Goal: Obtain resource: Obtain resource

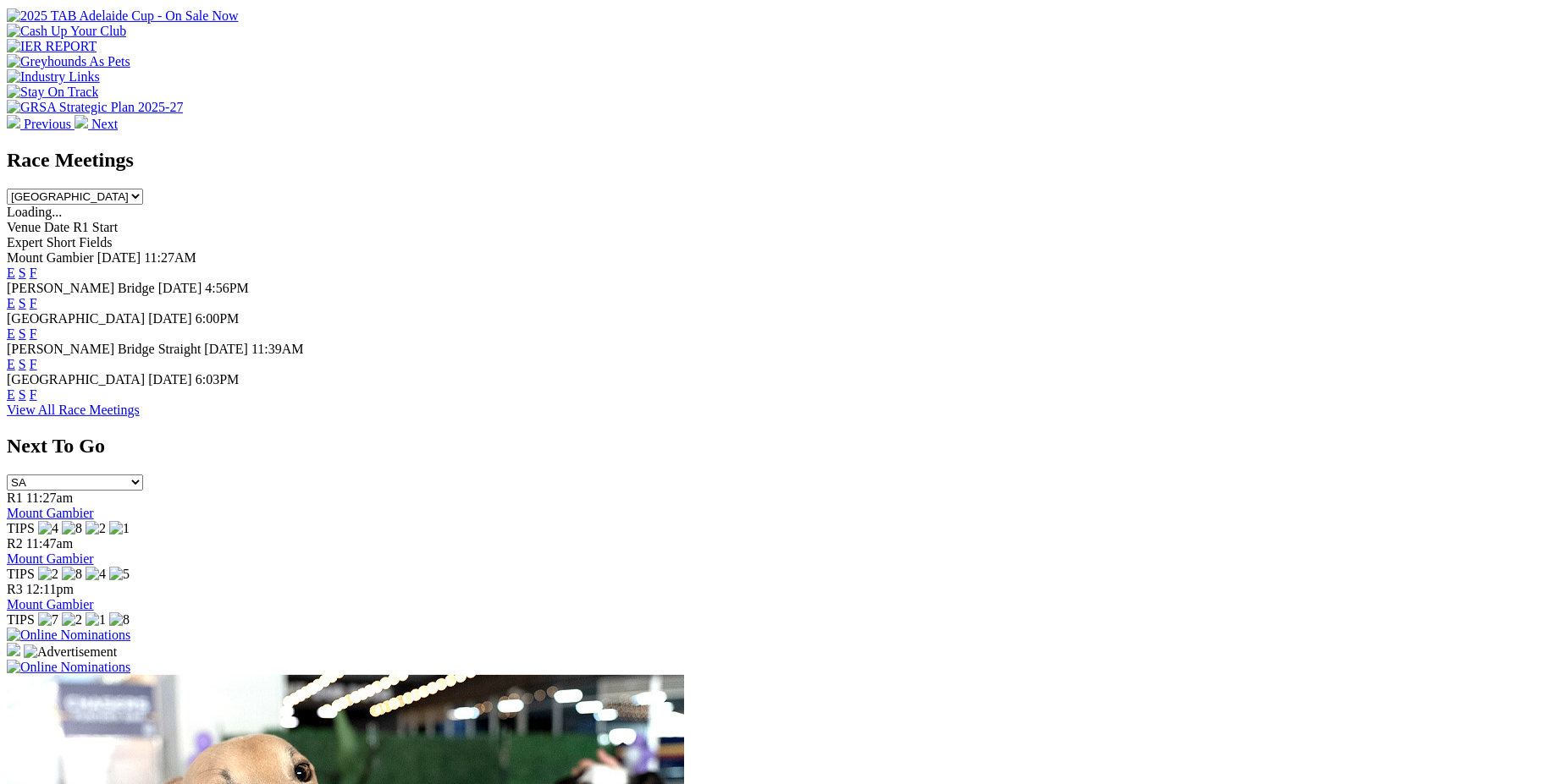
scroll to position [608, 0]
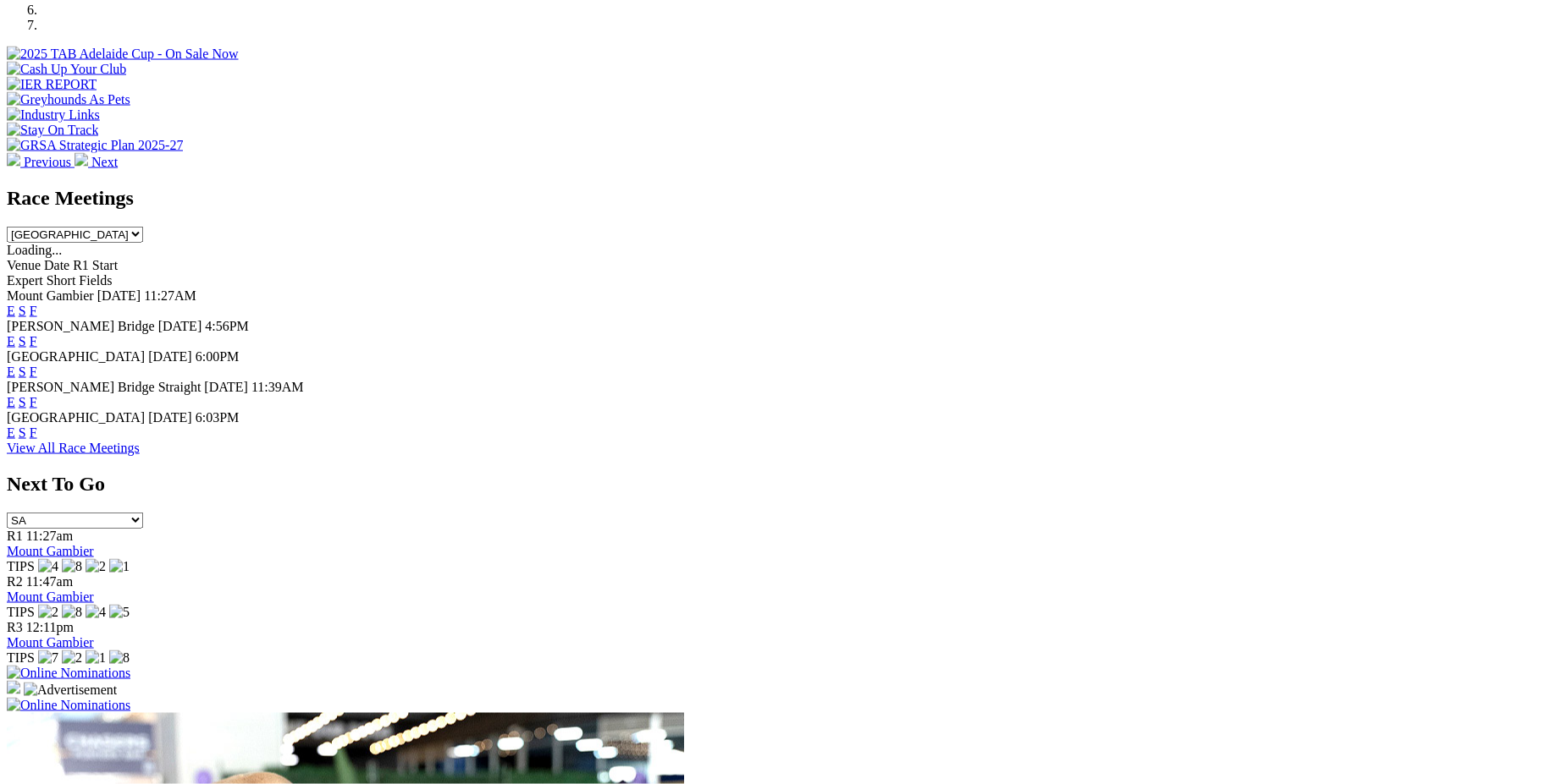
click at [37, 304] on link "F" at bounding box center [33, 311] width 8 height 14
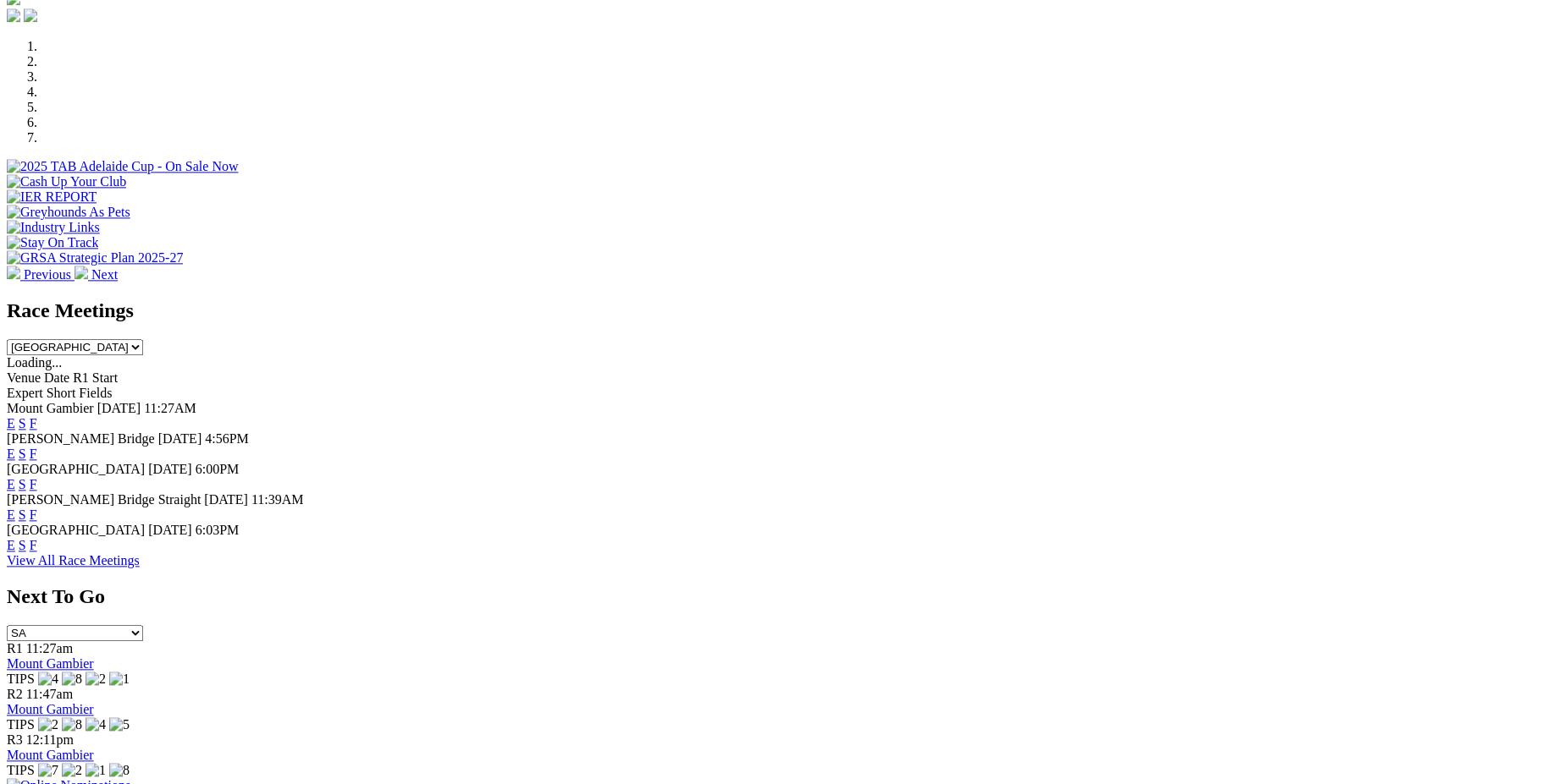
scroll to position [524, 0]
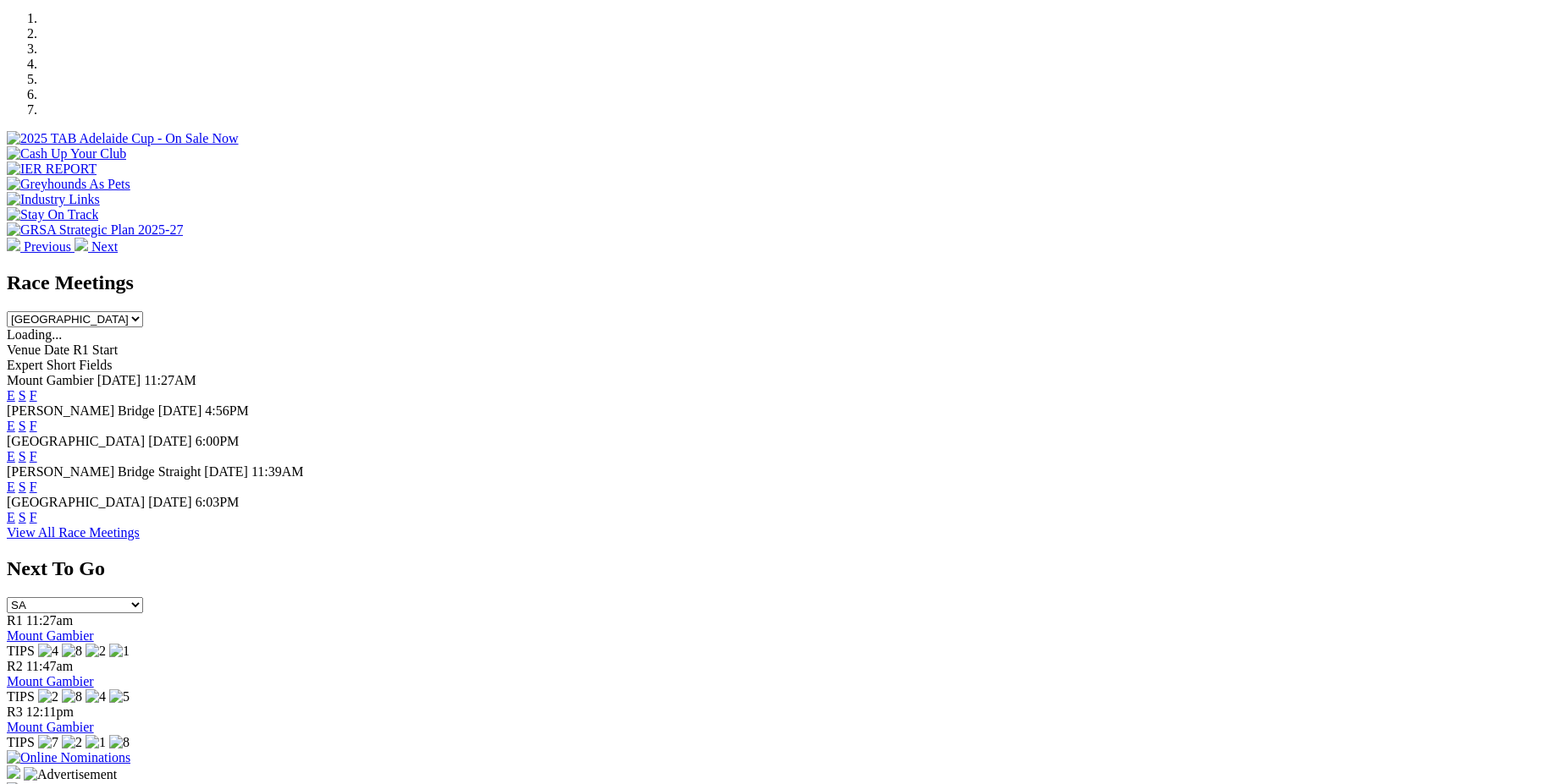
click at [37, 388] on link "F" at bounding box center [33, 395] width 8 height 14
